Goal: Find specific page/section: Find specific page/section

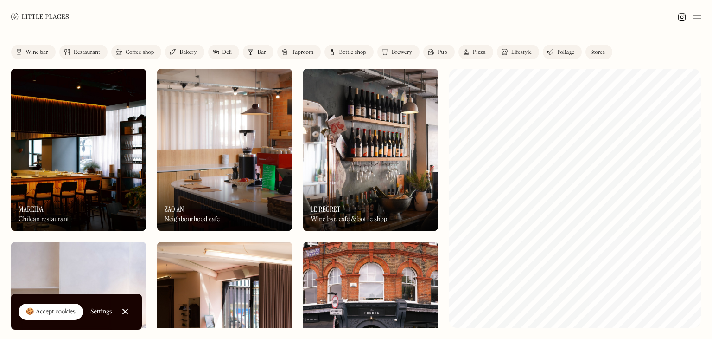
click at [130, 310] on link "Close Cookie Popup" at bounding box center [125, 311] width 19 height 19
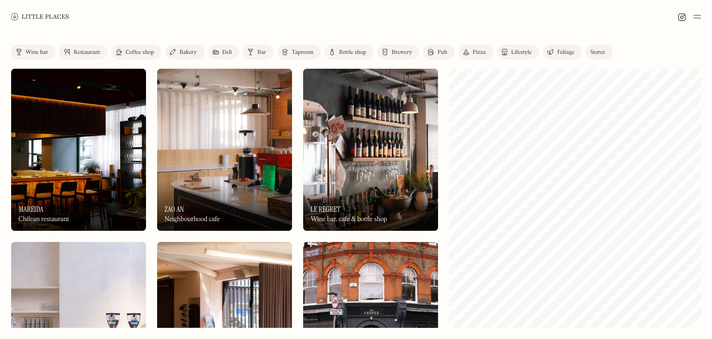
click at [699, 15] on img at bounding box center [697, 16] width 7 height 11
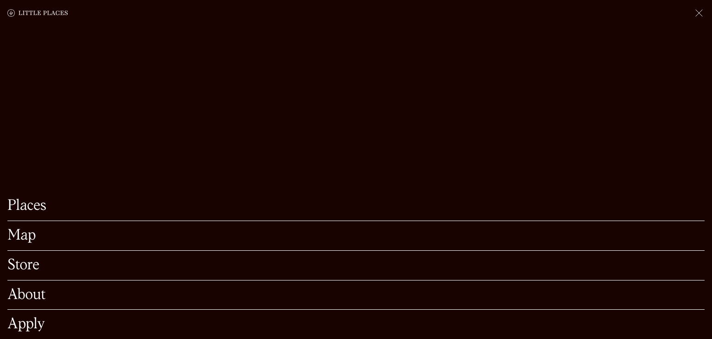
click at [26, 243] on link "Map" at bounding box center [355, 235] width 697 height 14
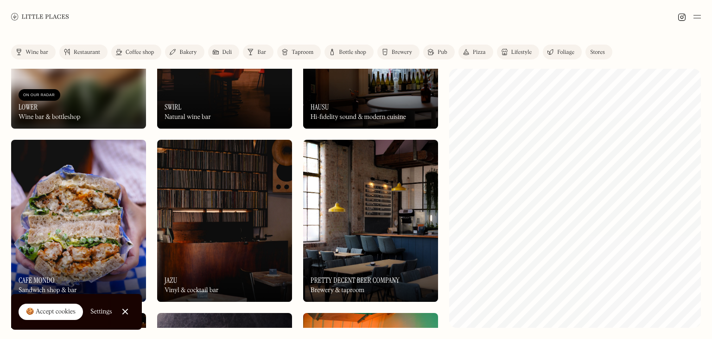
scroll to position [1901, 0]
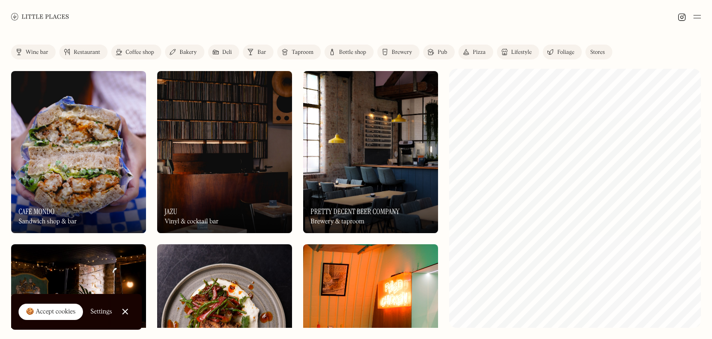
click at [244, 169] on img at bounding box center [224, 152] width 135 height 162
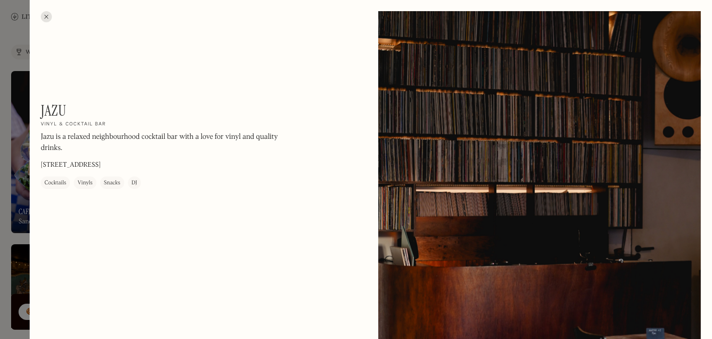
click at [45, 17] on div at bounding box center [46, 16] width 11 height 11
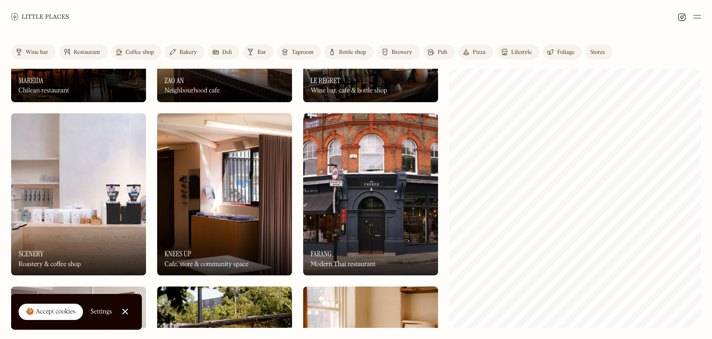
scroll to position [139, 0]
